Goal: Task Accomplishment & Management: Manage account settings

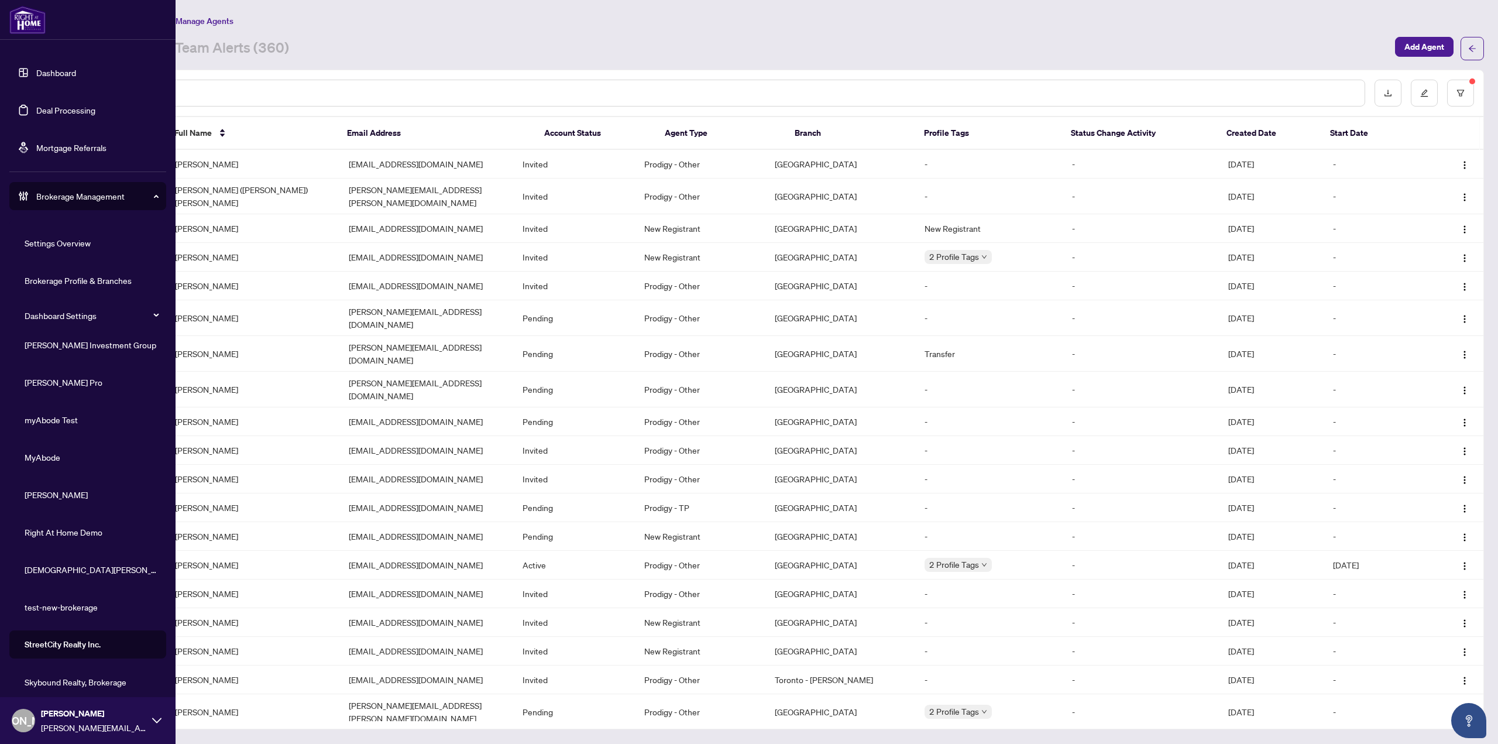
scroll to position [145, 0]
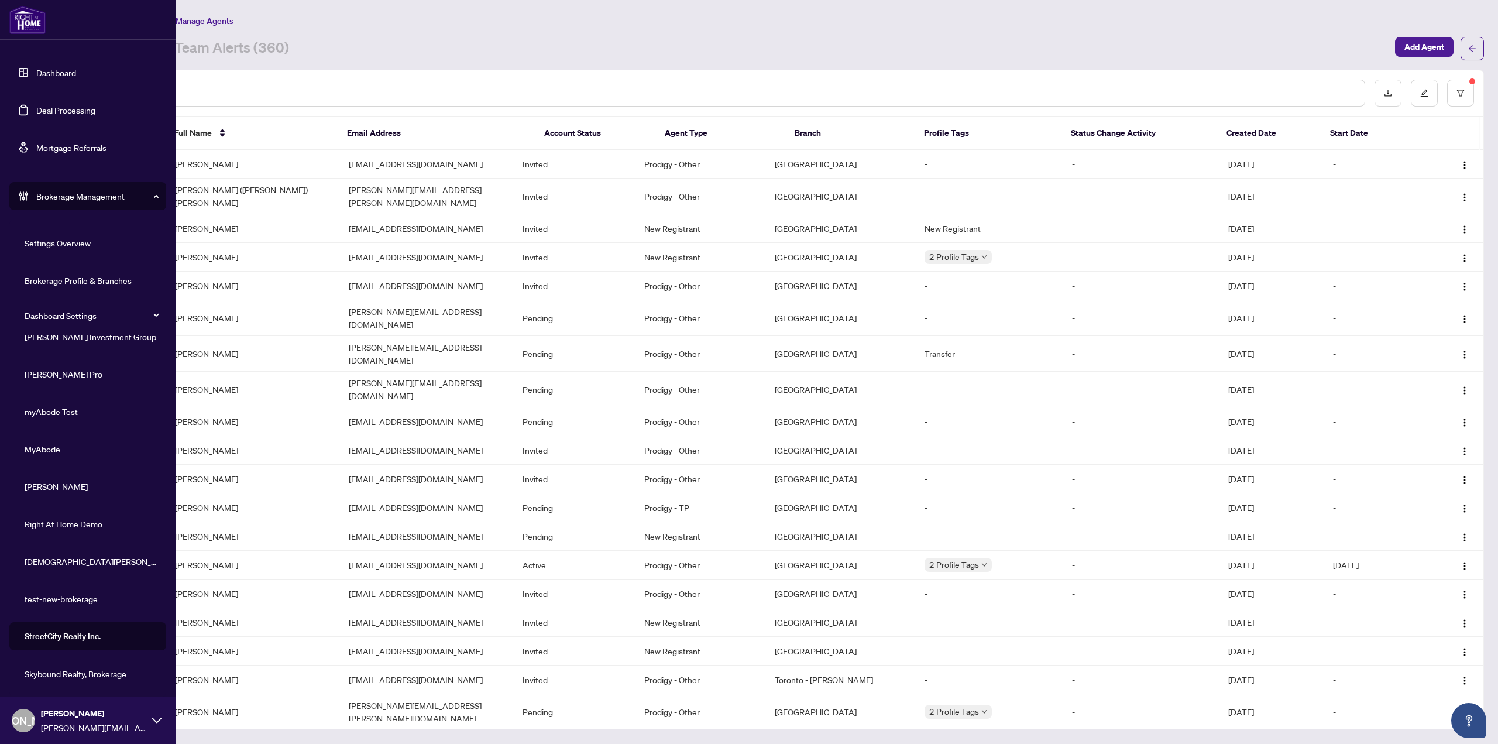
click at [84, 674] on span "Skybound Realty, Brokerage" at bounding box center [91, 673] width 133 height 13
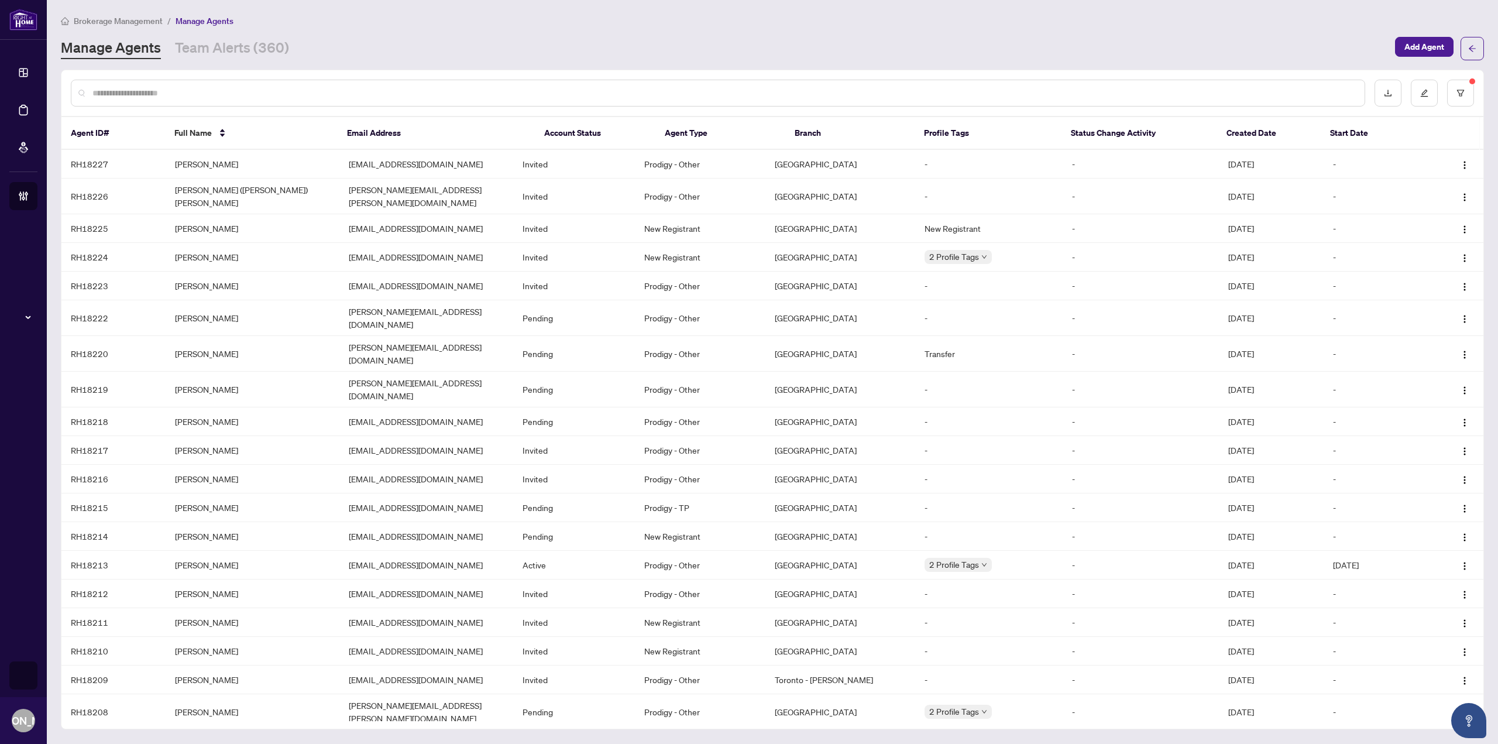
scroll to position [0, 0]
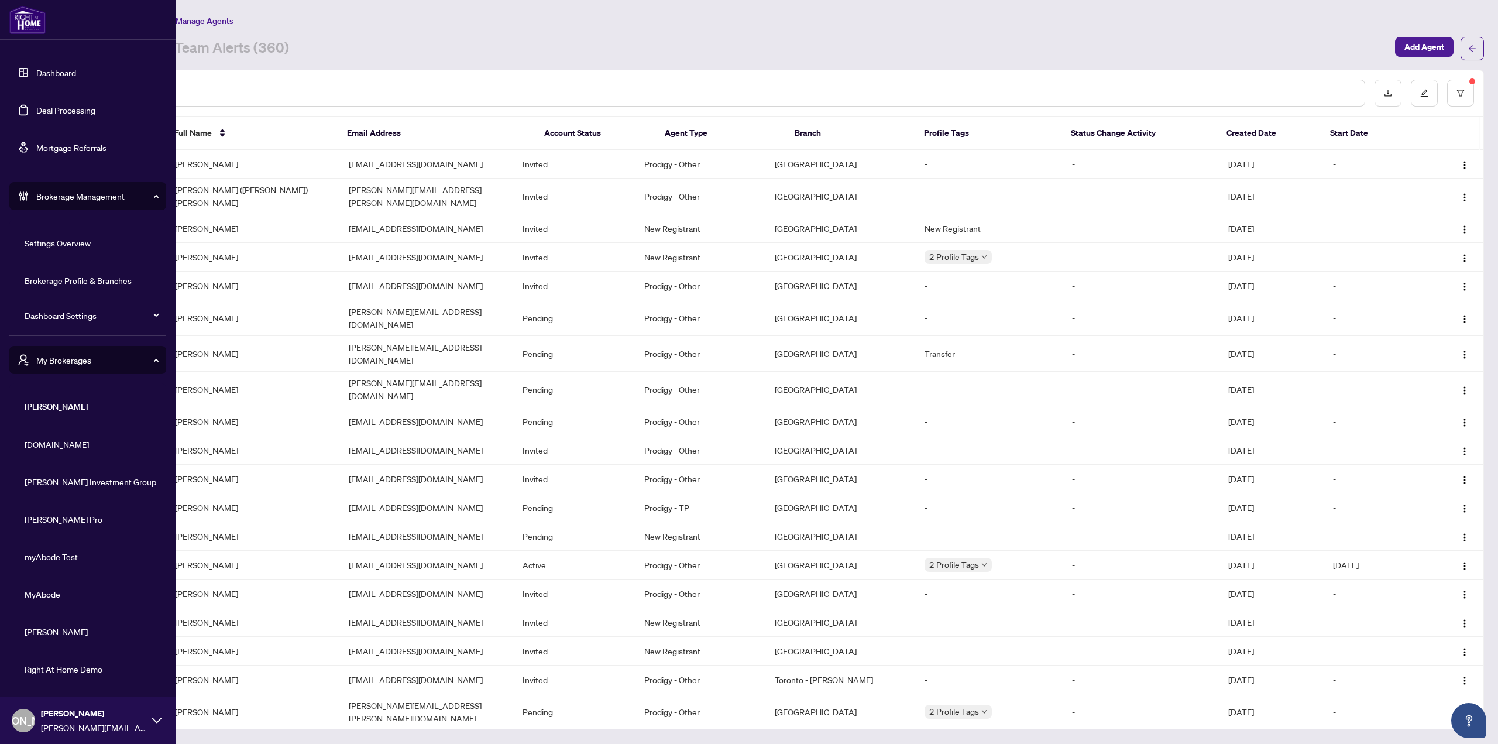
click at [36, 69] on link "Dashboard" at bounding box center [56, 72] width 40 height 11
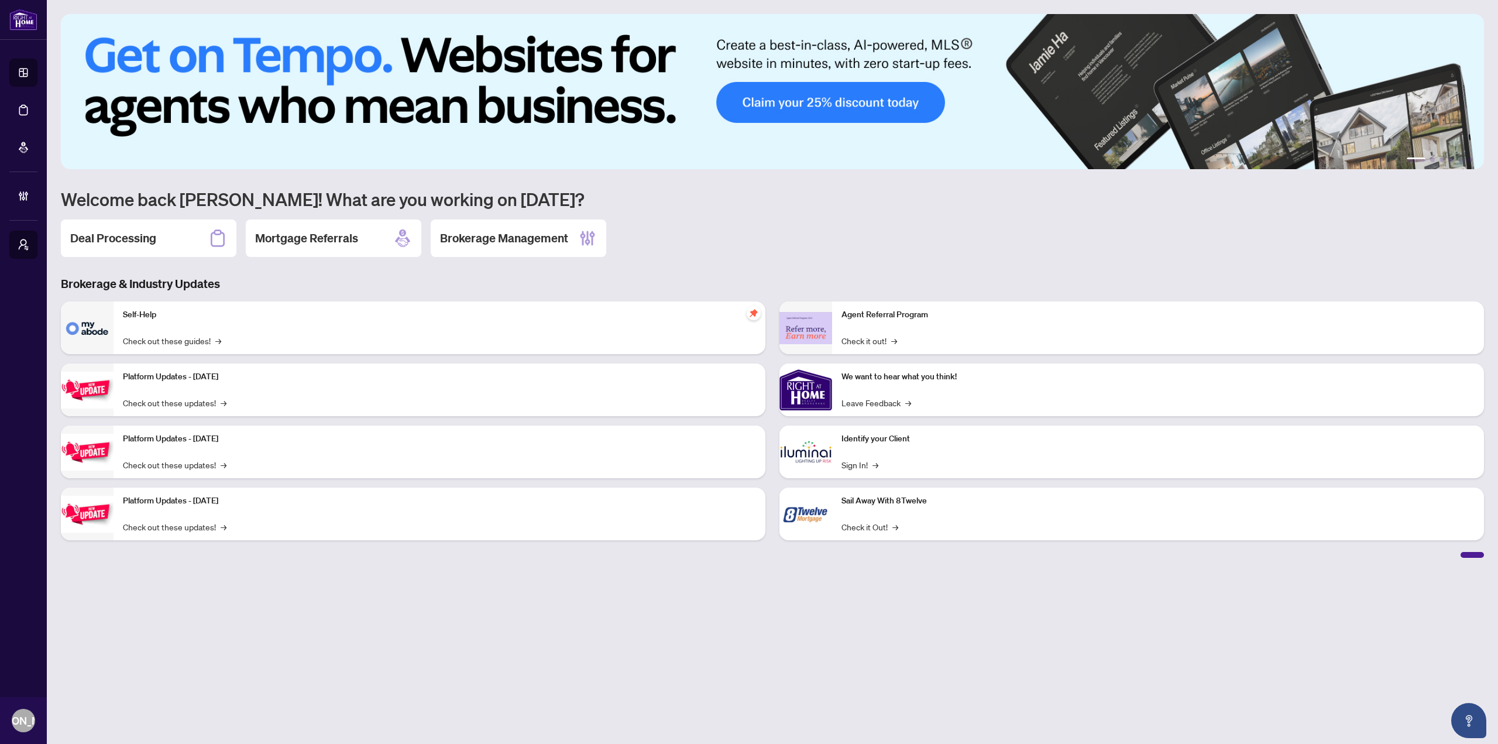
click at [536, 594] on main "1 2 3 4 5 6 Welcome back [PERSON_NAME]! What are you working on [DATE]? Deal Pr…" at bounding box center [772, 372] width 1451 height 744
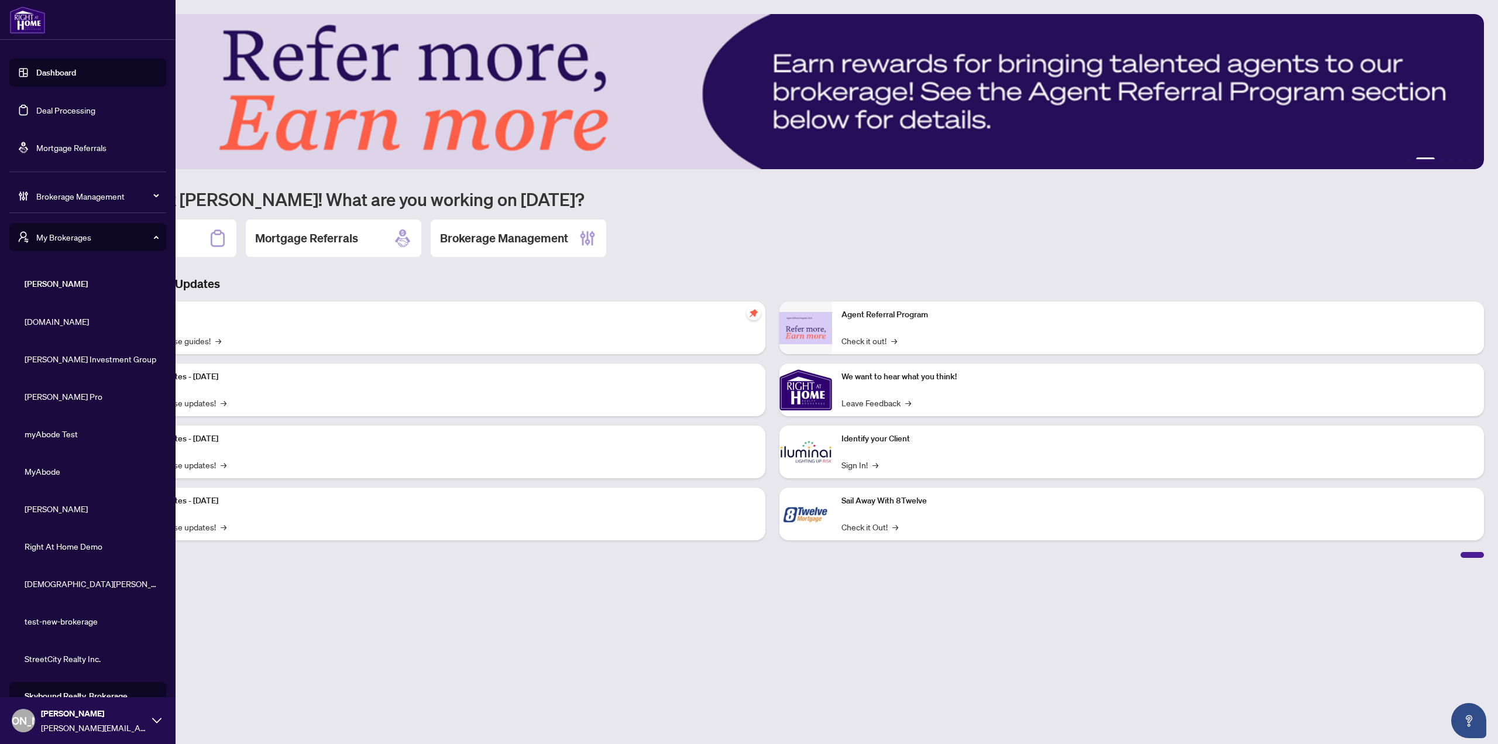
click at [20, 722] on span "[PERSON_NAME]" at bounding box center [23, 720] width 82 height 16
click at [66, 675] on button "Logout" at bounding box center [87, 675] width 157 height 20
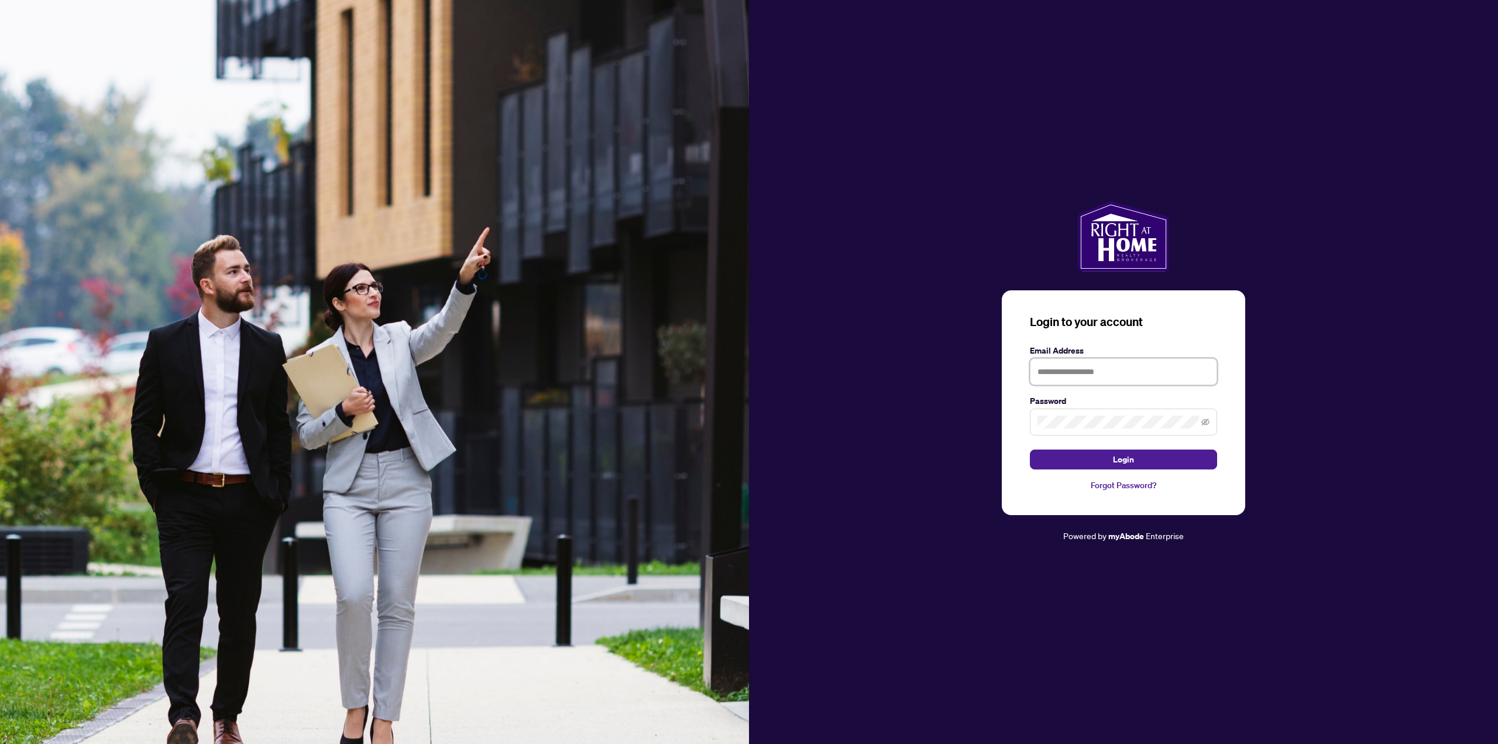
click at [1072, 380] on input "text" at bounding box center [1123, 371] width 187 height 27
type input "*"
